Goal: Information Seeking & Learning: Learn about a topic

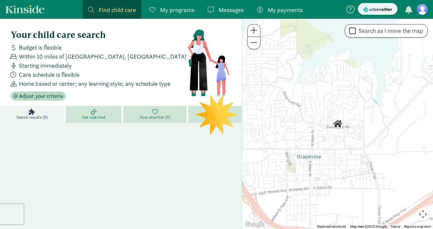
scroll to position [2, 0]
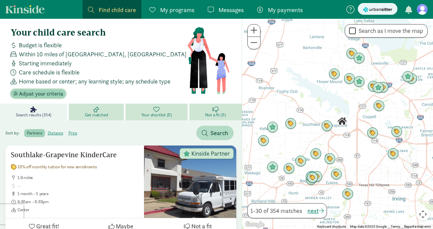
click at [44, 94] on span "Adjust your criteria" at bounding box center [41, 94] width 44 height 8
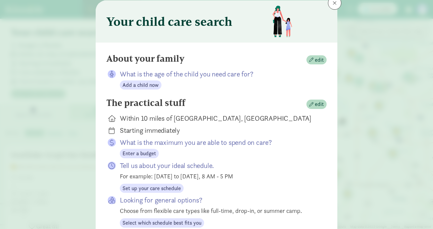
scroll to position [26, 0]
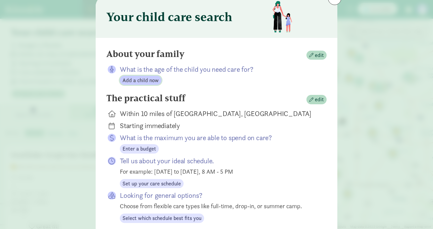
drag, startPoint x: 137, startPoint y: 81, endPoint x: 140, endPoint y: 95, distance: 13.8
click at [140, 95] on form "About your family edit What is the age of the child you need care for? Add a ch…" at bounding box center [216, 168] width 220 height 239
click at [314, 55] on span "edit" at bounding box center [316, 55] width 15 height 8
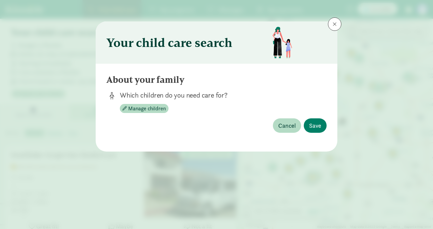
scroll to position [0, 0]
click at [128, 107] on span "Manage children" at bounding box center [147, 109] width 38 height 8
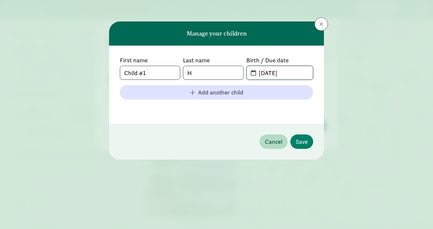
click at [287, 75] on input "[DATE]" at bounding box center [283, 72] width 58 height 13
click at [146, 75] on input "Child #1" at bounding box center [150, 72] width 60 height 13
type input "M"
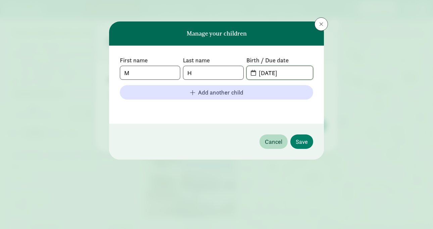
click at [262, 68] on input "[DATE]" at bounding box center [283, 72] width 58 height 13
click at [253, 73] on span "[DATE]" at bounding box center [279, 72] width 66 height 13
click at [296, 73] on input "[DATE]" at bounding box center [283, 72] width 58 height 13
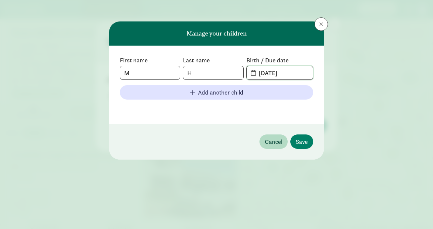
click at [296, 73] on input "[DATE]" at bounding box center [283, 72] width 58 height 13
type input "9"
type input "[DATE]"
click at [298, 141] on span "Save" at bounding box center [301, 141] width 12 height 9
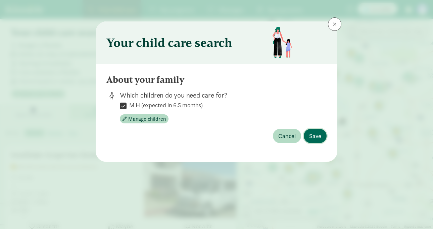
click at [320, 135] on span "Save" at bounding box center [315, 135] width 12 height 9
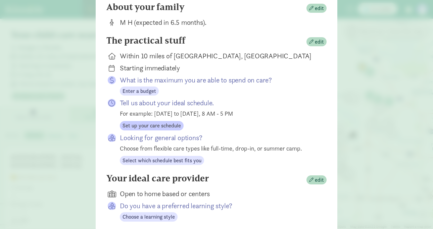
scroll to position [110, 0]
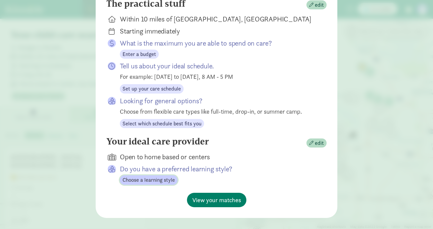
click at [165, 181] on span "Choose a learning style" at bounding box center [148, 180] width 52 height 8
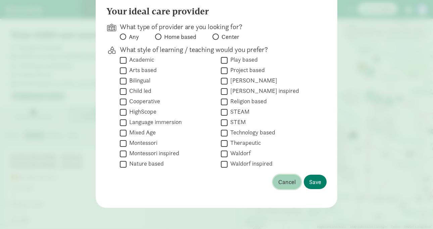
click at [287, 186] on button "Cancel" at bounding box center [287, 182] width 28 height 14
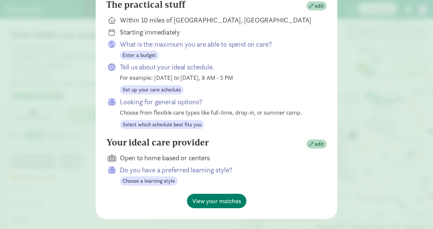
scroll to position [108, 0]
click at [211, 199] on span "View your matches" at bounding box center [216, 201] width 49 height 9
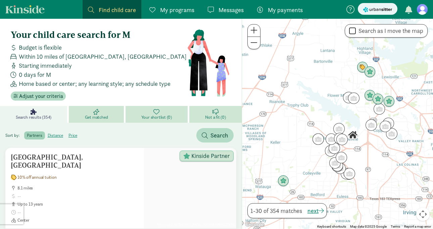
click at [32, 64] on span "Starting immediately" at bounding box center [45, 65] width 53 height 9
click at [48, 95] on span "Adjust your criteria" at bounding box center [41, 96] width 44 height 8
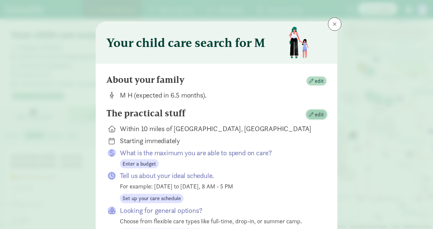
click at [320, 116] on span "edit" at bounding box center [319, 115] width 9 height 8
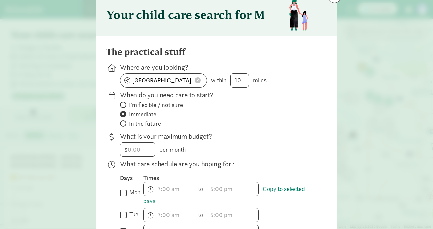
scroll to position [29, 0]
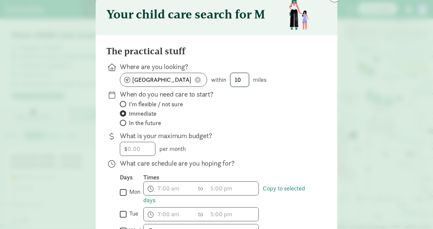
drag, startPoint x: 243, startPoint y: 80, endPoint x: 220, endPoint y: 80, distance: 22.5
click at [220, 80] on div "[GEOGRAPHIC_DATA] within 10 miles" at bounding box center [218, 80] width 196 height 14
type input "5"
click at [145, 121] on span "In the future" at bounding box center [145, 123] width 32 height 8
click at [124, 121] on input "In the future" at bounding box center [122, 123] width 4 height 4
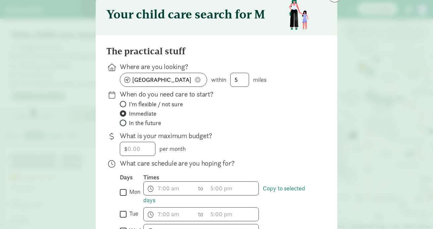
radio input "true"
radio input "false"
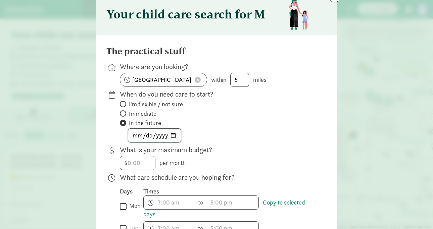
click at [177, 134] on input "date" at bounding box center [154, 135] width 53 height 13
click at [173, 134] on input "date" at bounding box center [154, 135] width 53 height 13
type input "[DATE]"
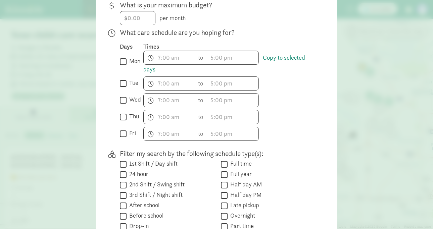
scroll to position [174, 0]
click at [123, 58] on input "mon" at bounding box center [123, 61] width 7 height 9
checkbox input "true"
click at [122, 78] on div " tue" at bounding box center [131, 83] width 23 height 14
click at [122, 84] on input "tue" at bounding box center [123, 82] width 7 height 9
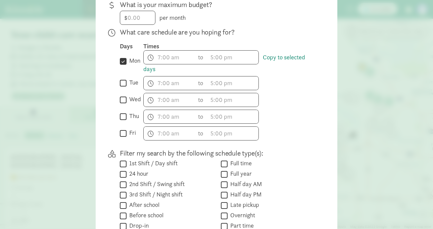
checkbox input "true"
click at [122, 104] on input "wed" at bounding box center [123, 99] width 7 height 9
checkbox input "true"
click at [123, 118] on input "thu" at bounding box center [123, 116] width 7 height 9
checkbox input "true"
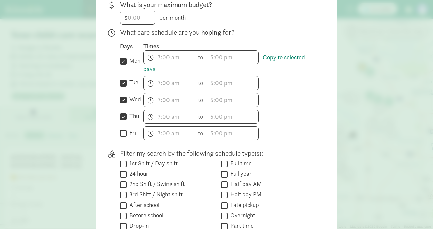
click at [122, 139] on div " fri" at bounding box center [131, 133] width 23 height 14
click at [122, 136] on input "fri" at bounding box center [123, 133] width 7 height 9
checkbox input "true"
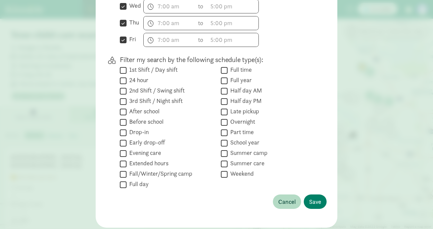
scroll to position [287, 0]
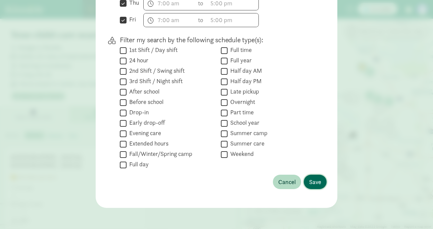
click at [315, 182] on span "Save" at bounding box center [315, 181] width 12 height 9
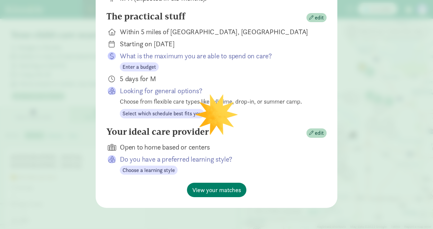
scroll to position [83, 0]
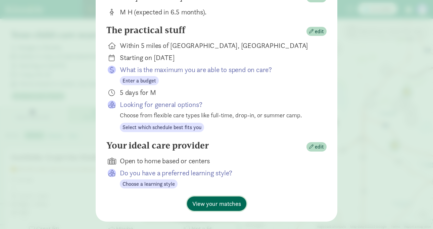
click at [206, 204] on span "View your matches" at bounding box center [216, 203] width 49 height 9
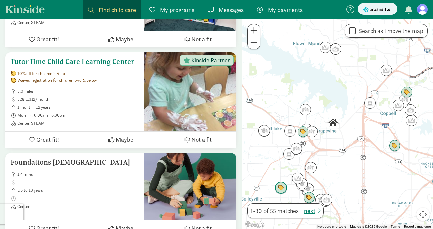
scroll to position [499, 0]
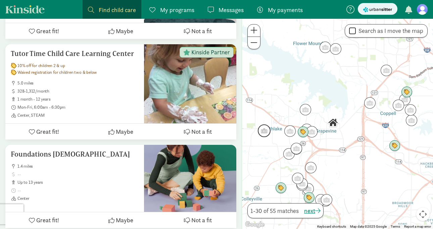
click at [266, 132] on img "Click to see details" at bounding box center [264, 130] width 13 height 13
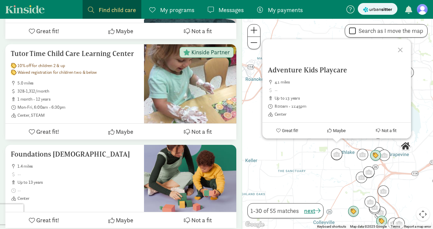
click at [362, 161] on div "Adventure Kids Playcare 4.1 miles up to 13 years 8:00am - 11:45pm Center Great …" at bounding box center [337, 124] width 191 height 210
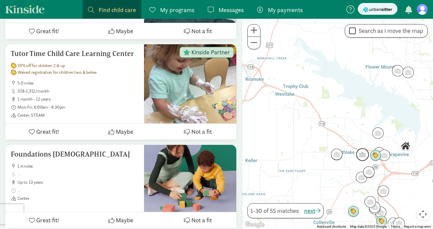
click at [363, 157] on img "Click to see details" at bounding box center [362, 154] width 13 height 13
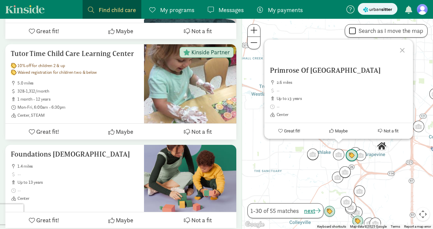
click at [350, 156] on img "Click to see details" at bounding box center [351, 155] width 13 height 13
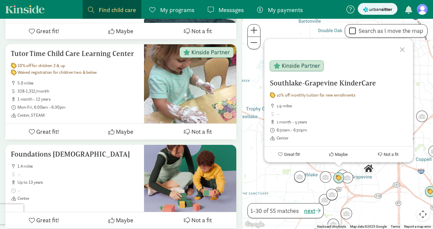
click at [351, 179] on img "Click to see details" at bounding box center [346, 177] width 11 height 11
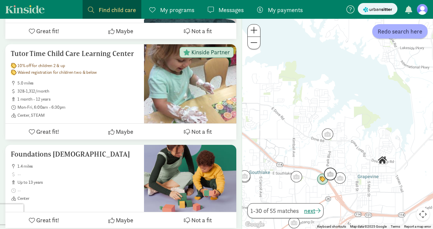
click at [331, 173] on img "Click to see details" at bounding box center [330, 174] width 13 height 13
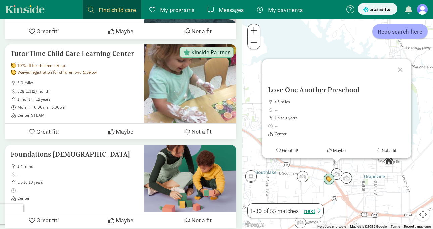
click at [310, 174] on div "Love One Another Preschool 1.6 miles up to 5 years Center Great fit! Maybe Not …" at bounding box center [337, 124] width 191 height 210
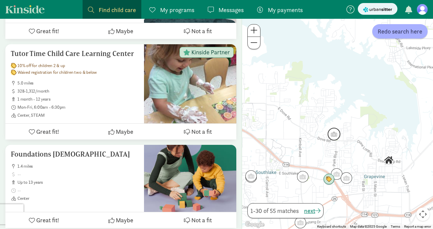
click at [334, 136] on img "Click to see details" at bounding box center [333, 134] width 13 height 13
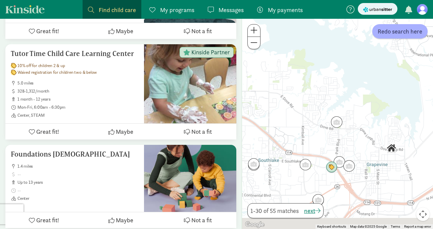
drag, startPoint x: 330, startPoint y: 184, endPoint x: 327, endPoint y: 119, distance: 64.8
click at [328, 119] on div at bounding box center [337, 124] width 191 height 210
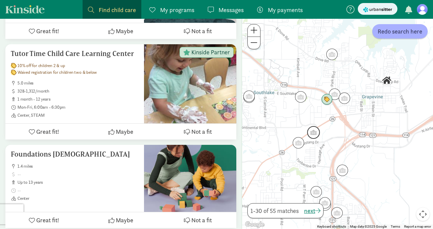
click at [316, 130] on img "Click to see details" at bounding box center [313, 132] width 13 height 13
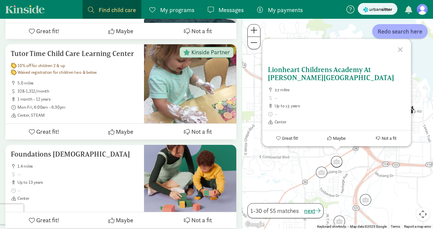
click at [337, 69] on h5 "Lionheart Childrens Academy At [PERSON_NAME][GEOGRAPHIC_DATA]" at bounding box center [336, 74] width 138 height 16
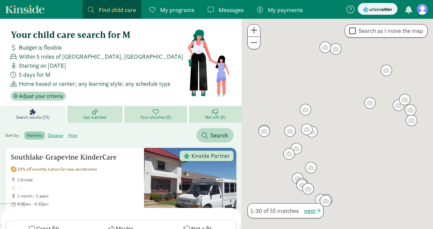
scroll to position [499, 0]
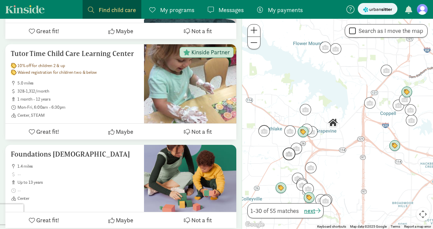
click at [289, 155] on img "Click to see details" at bounding box center [288, 154] width 13 height 13
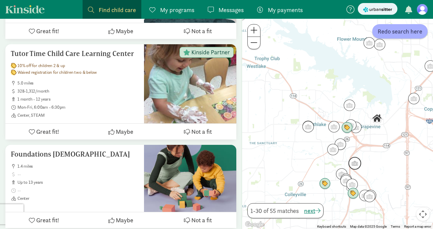
click at [357, 165] on img "Click to see details" at bounding box center [354, 163] width 13 height 13
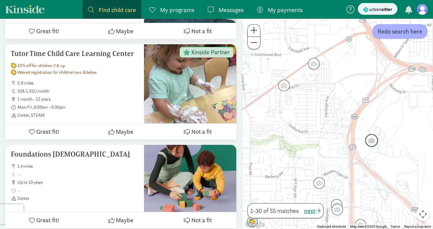
click at [368, 143] on img "Click to see details" at bounding box center [371, 140] width 13 height 13
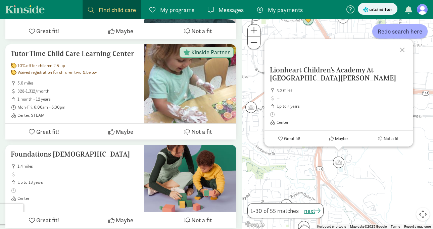
click at [315, 194] on div "Lionheart Children's Academy At Stone Myers 3.0 miles up to 5 years Center Grea…" at bounding box center [337, 124] width 191 height 210
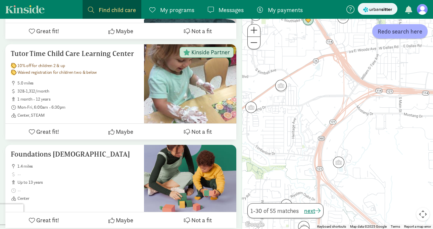
click at [287, 204] on div "1-30 of 55 matches next" at bounding box center [285, 210] width 76 height 15
click at [288, 201] on img "Click to see details" at bounding box center [286, 205] width 13 height 13
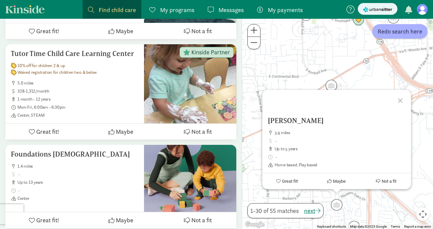
click at [351, 58] on div "Natallia Gurova 3.9 miles up to 5 years Home based, Play based Great fit! Maybe…" at bounding box center [337, 124] width 191 height 210
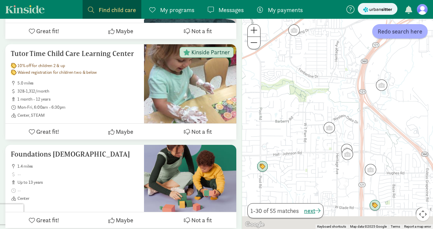
drag, startPoint x: 341, startPoint y: 171, endPoint x: 331, endPoint y: 84, distance: 87.4
click at [331, 84] on div at bounding box center [337, 124] width 191 height 210
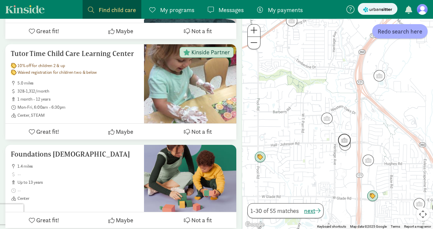
click at [344, 137] on img "Click to see details" at bounding box center [344, 140] width 13 height 13
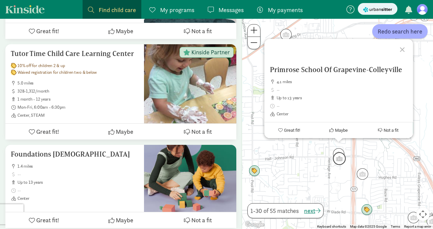
click at [340, 161] on img "Click to see details" at bounding box center [339, 158] width 13 height 13
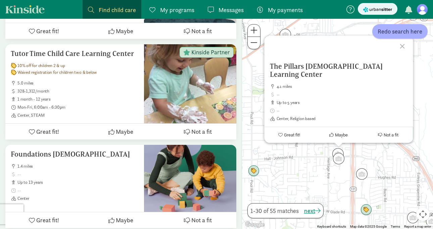
click at [321, 164] on div "To navigate, press the arrow keys. The Pillars Christian Learning Center 4.1 mi…" at bounding box center [337, 124] width 191 height 210
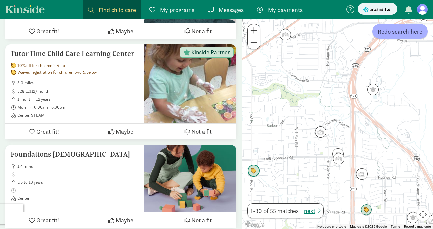
click at [254, 169] on img "Click to see details" at bounding box center [253, 171] width 13 height 13
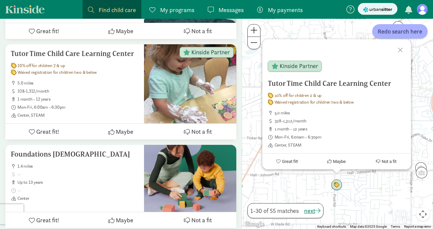
click at [360, 187] on div "Tutor Time Child Care Learning Center 10% off for children 2 & up Waived regist…" at bounding box center [337, 124] width 191 height 210
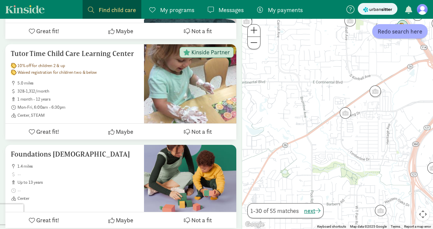
drag, startPoint x: 361, startPoint y: 105, endPoint x: 338, endPoint y: 171, distance: 70.3
click at [338, 171] on div at bounding box center [337, 124] width 191 height 210
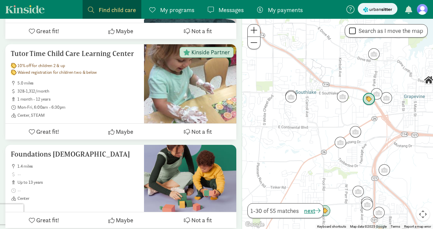
click at [372, 95] on img "Click to see details" at bounding box center [368, 99] width 13 height 13
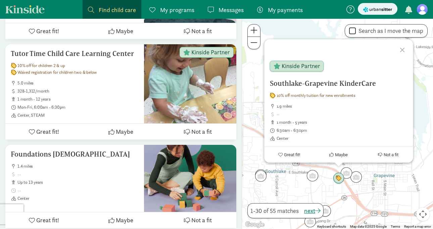
click at [323, 185] on div "Southlake-Grapevine KinderCare 10% off monthly tuition for new enrollments 1.9 …" at bounding box center [337, 124] width 191 height 210
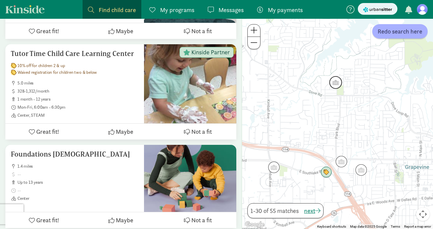
click at [338, 78] on img "Click to see details" at bounding box center [335, 82] width 13 height 13
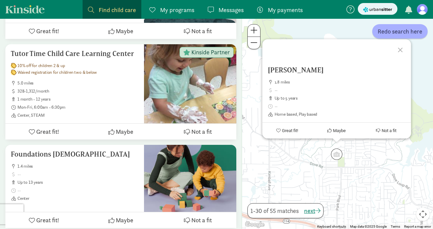
click at [311, 174] on div "Amanda Gifford 1.8 miles up to 5 years Home based, Play based Great fit! Maybe …" at bounding box center [337, 124] width 191 height 210
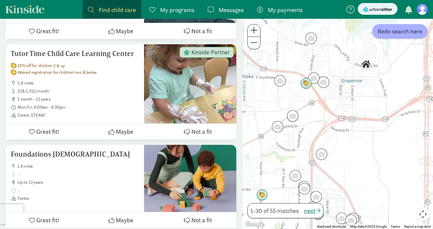
drag, startPoint x: 335, startPoint y: 194, endPoint x: 322, endPoint y: 68, distance: 127.1
click at [322, 68] on div at bounding box center [337, 124] width 191 height 210
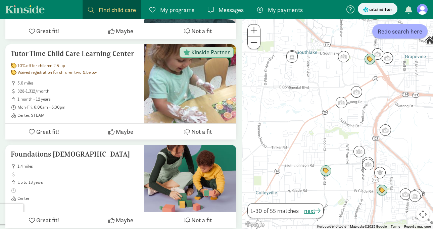
drag, startPoint x: 287, startPoint y: 134, endPoint x: 369, endPoint y: 113, distance: 84.6
click at [369, 113] on div at bounding box center [337, 124] width 191 height 210
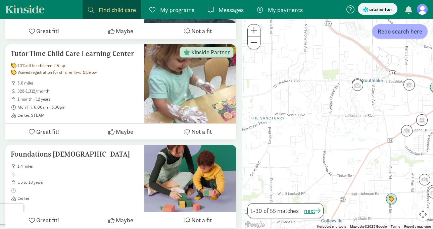
drag, startPoint x: 318, startPoint y: 99, endPoint x: 363, endPoint y: 127, distance: 54.0
click at [363, 127] on div at bounding box center [337, 124] width 191 height 210
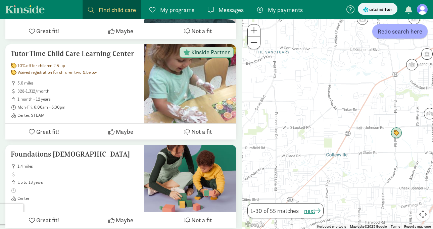
drag, startPoint x: 368, startPoint y: 145, endPoint x: 373, endPoint y: 75, distance: 70.6
click at [373, 75] on div at bounding box center [337, 124] width 191 height 210
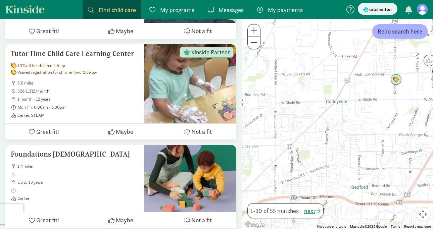
drag, startPoint x: 339, startPoint y: 151, endPoint x: 337, endPoint y: 106, distance: 45.0
click at [337, 106] on div at bounding box center [337, 124] width 191 height 210
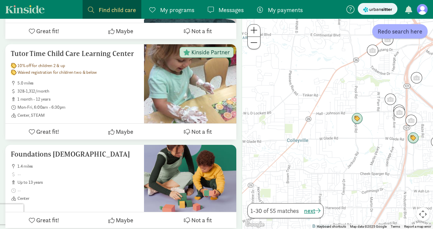
drag, startPoint x: 363, startPoint y: 85, endPoint x: 314, endPoint y: 131, distance: 68.1
click at [313, 131] on div at bounding box center [337, 124] width 191 height 210
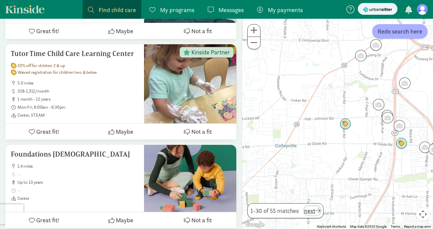
click at [316, 213] on span "next" at bounding box center [312, 210] width 16 height 9
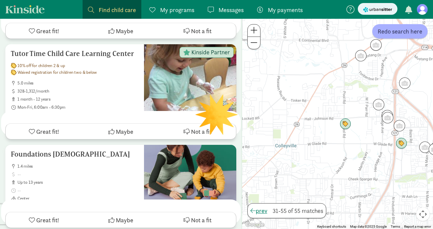
scroll to position [0, 0]
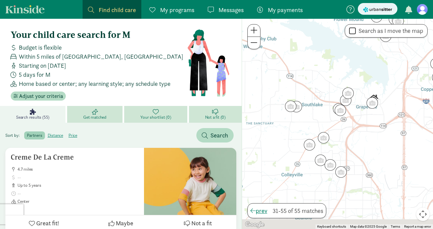
drag, startPoint x: 269, startPoint y: 185, endPoint x: 304, endPoint y: 155, distance: 46.6
click at [304, 155] on div at bounding box center [337, 124] width 191 height 210
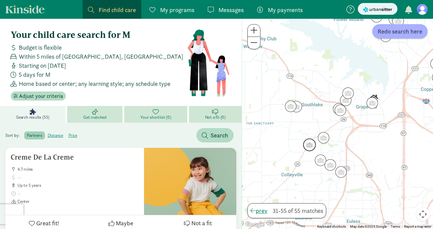
click at [306, 148] on img "Click to see details" at bounding box center [309, 144] width 13 height 13
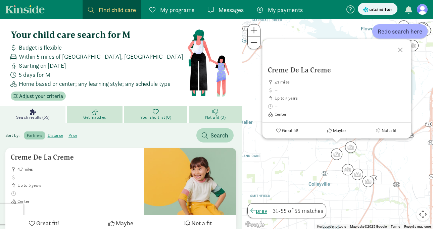
click at [313, 176] on div "Creme De La Creme 4.7 miles up to 5 years Center Great fit! Maybe Not a fit" at bounding box center [337, 124] width 191 height 210
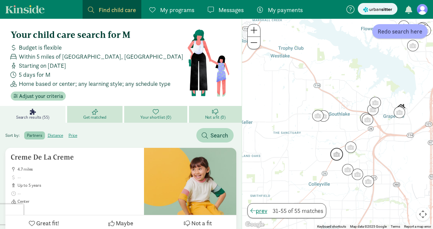
click at [336, 154] on img "Click to see details" at bounding box center [336, 154] width 13 height 13
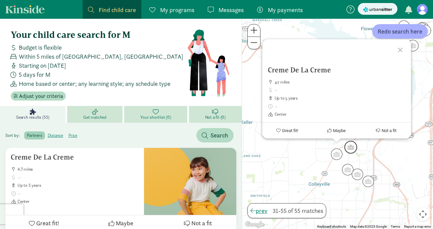
click at [351, 148] on img "Click to see details" at bounding box center [350, 147] width 13 height 13
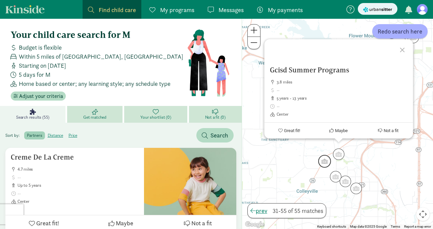
click at [323, 159] on img "Click to see details" at bounding box center [324, 161] width 13 height 13
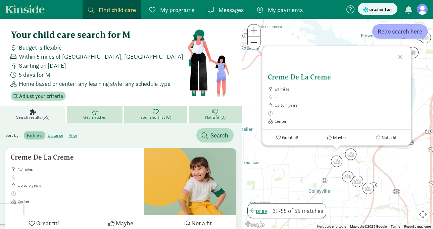
click at [306, 74] on h5 "Creme De La Creme" at bounding box center [336, 77] width 138 height 8
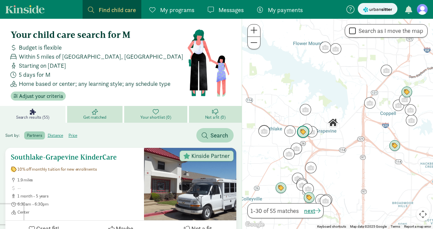
scroll to position [2, 0]
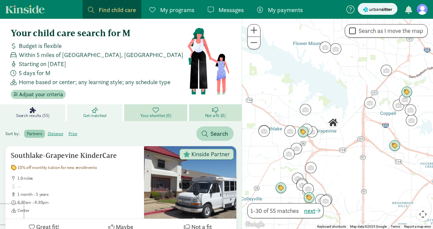
click at [101, 111] on link "Get matched" at bounding box center [95, 112] width 57 height 17
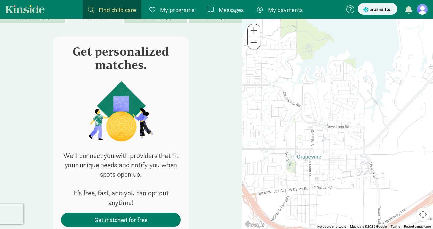
scroll to position [124, 0]
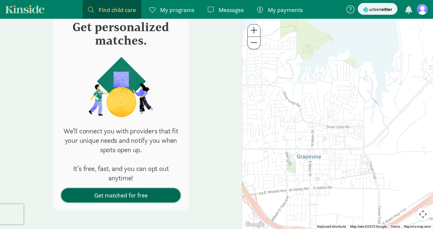
click at [113, 198] on span "Get matched for free" at bounding box center [120, 195] width 53 height 9
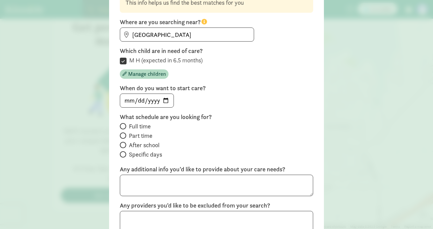
scroll to position [77, 0]
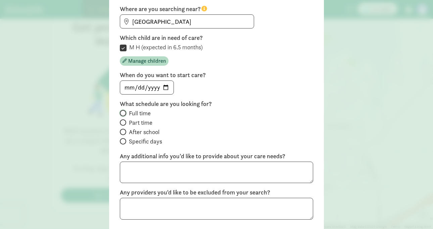
click at [121, 111] on input "Full time" at bounding box center [122, 113] width 4 height 4
radio input "true"
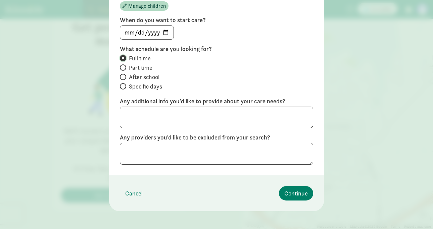
scroll to position [136, 0]
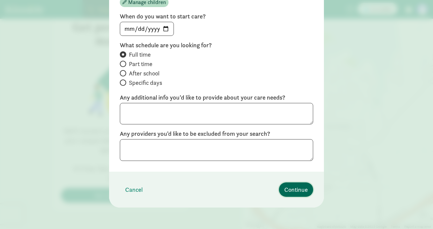
click at [303, 193] on span "Continue" at bounding box center [295, 189] width 23 height 9
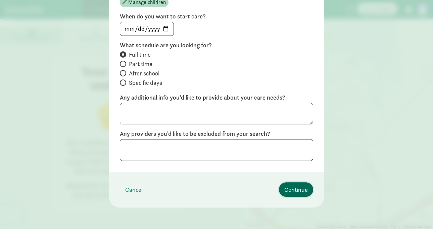
scroll to position [46, 0]
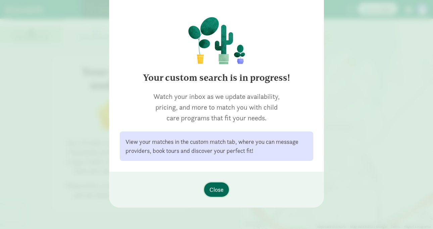
click at [225, 191] on button "Close" at bounding box center [216, 189] width 25 height 14
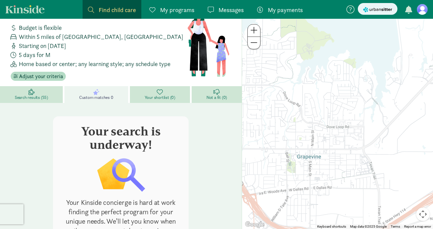
scroll to position [14, 0]
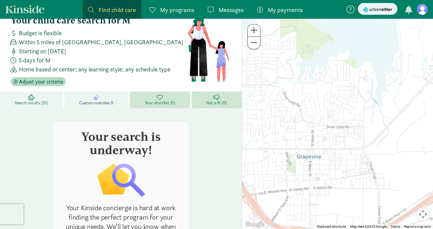
click at [43, 96] on link "Search results (55)" at bounding box center [32, 100] width 64 height 17
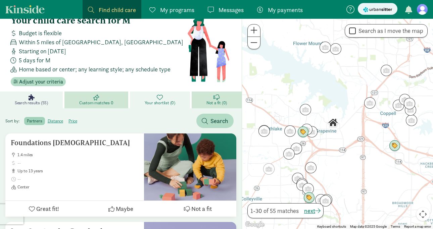
click at [159, 99] on icon at bounding box center [160, 97] width 6 height 6
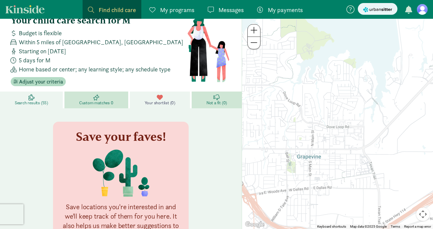
click at [37, 98] on link "Search results (55)" at bounding box center [32, 100] width 64 height 17
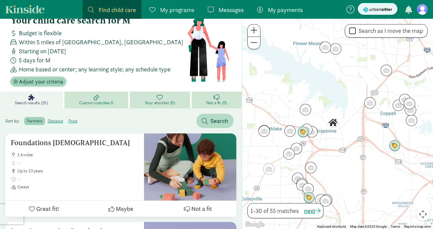
click at [46, 81] on span "Adjust your criteria" at bounding box center [41, 82] width 44 height 8
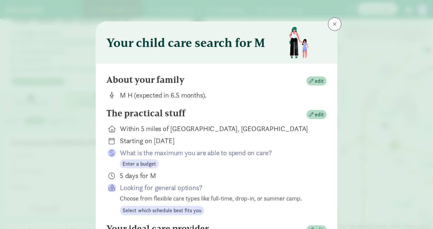
click at [46, 81] on div "Your child care search for M About your family edit M H (expected in 6.5 months…" at bounding box center [216, 114] width 433 height 229
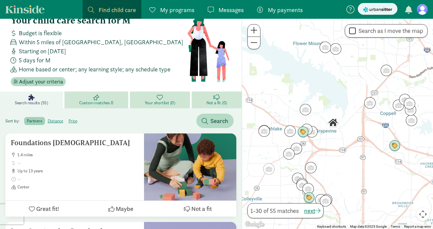
click at [61, 68] on div "Your child care search for M About your family edit M H (expected in 6.5 months…" at bounding box center [216, 114] width 433 height 229
